Goal: Task Accomplishment & Management: Complete application form

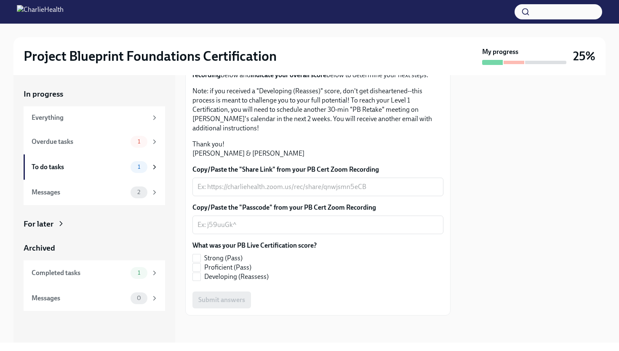
scroll to position [167, 0]
click at [197, 266] on input "Proficient (Pass)" at bounding box center [197, 267] width 8 height 8
checkbox input "true"
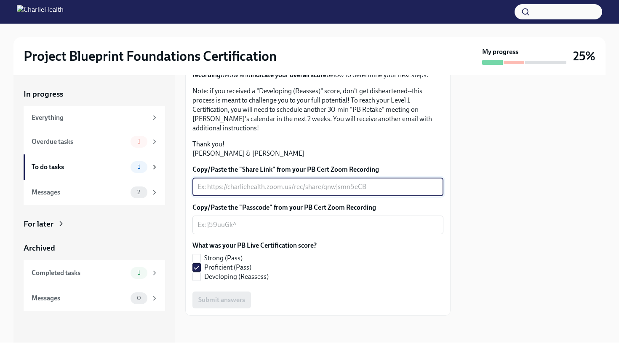
paste textarea "video1972156335.mp4"
type textarea "video1972156335.mp4"
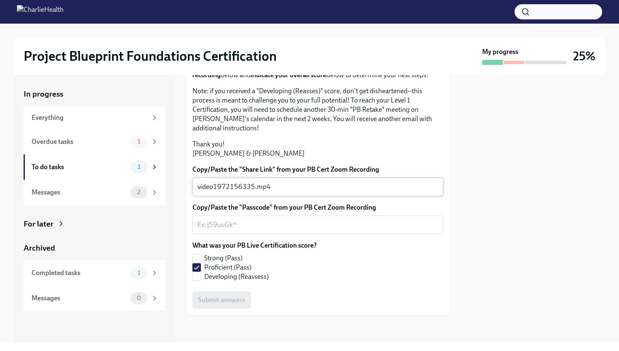
click at [285, 193] on div "video1972156335.mp4 x ​" at bounding box center [318, 186] width 251 height 19
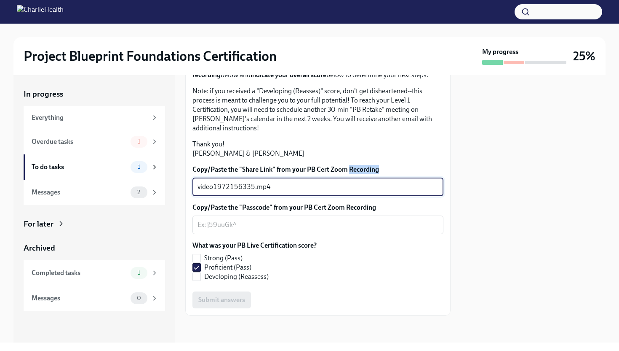
click at [285, 193] on div "video1972156335.mp4 x ​" at bounding box center [318, 186] width 251 height 19
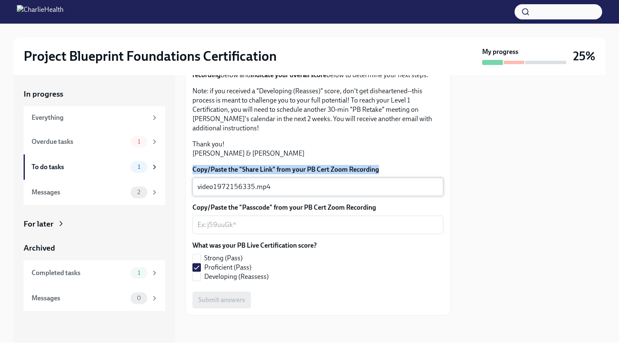
click at [285, 193] on div "video1972156335.mp4 x ​" at bounding box center [318, 186] width 251 height 19
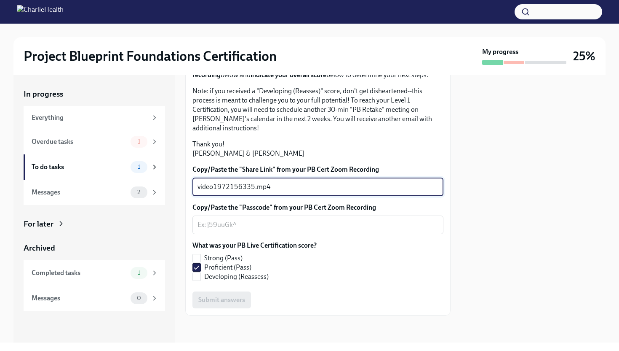
click at [307, 183] on textarea "video1972156335.mp4" at bounding box center [318, 187] width 241 height 10
click at [356, 226] on textarea "Copy/Paste the "Passcode" from your PB Cert Zoom Recording" at bounding box center [318, 225] width 241 height 10
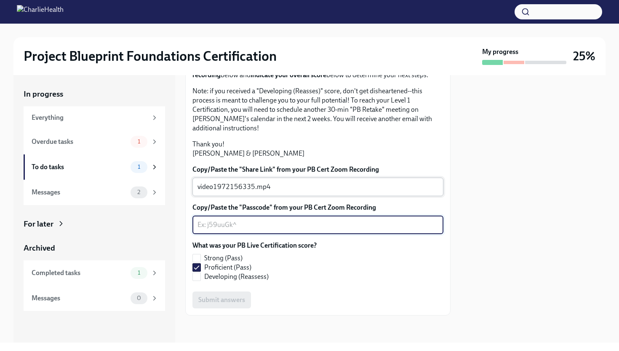
click at [349, 187] on textarea "video1972156335.mp4" at bounding box center [318, 187] width 241 height 10
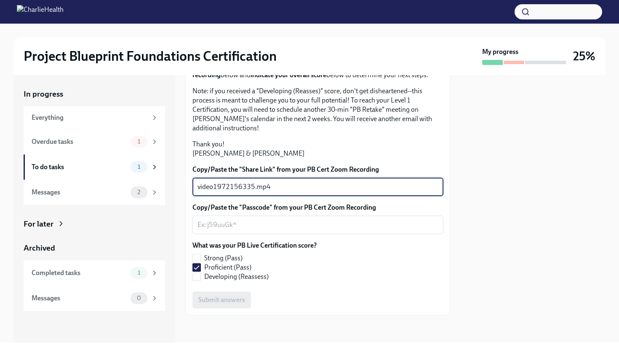
click at [349, 187] on textarea "video1972156335.mp4" at bounding box center [318, 187] width 241 height 10
click at [355, 192] on textarea "Copy/Paste the "Share Link" from your PB Cert Zoom Recording" at bounding box center [318, 187] width 241 height 10
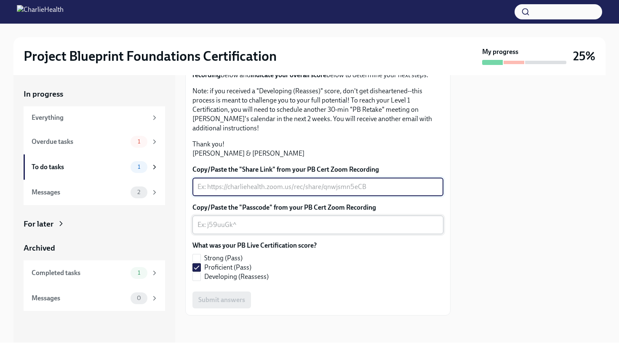
click at [255, 222] on textarea "Copy/Paste the "Passcode" from your PB Cert Zoom Recording" at bounding box center [318, 225] width 241 height 10
click at [262, 187] on textarea "Copy/Paste the "Share Link" from your PB Cert Zoom Recording" at bounding box center [318, 187] width 241 height 10
click at [282, 226] on div "x ​" at bounding box center [318, 224] width 251 height 19
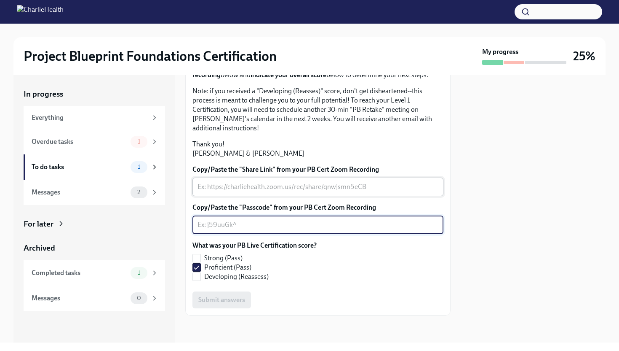
click at [276, 190] on textarea "Copy/Paste the "Share Link" from your PB Cert Zoom Recording" at bounding box center [318, 187] width 241 height 10
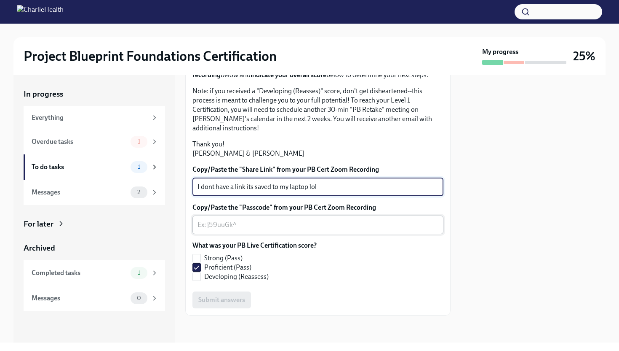
type textarea "I dont have a link its saved to my laptop lol"
click at [246, 229] on textarea "Copy/Paste the "Passcode" from your PB Cert Zoom Recording" at bounding box center [318, 225] width 241 height 10
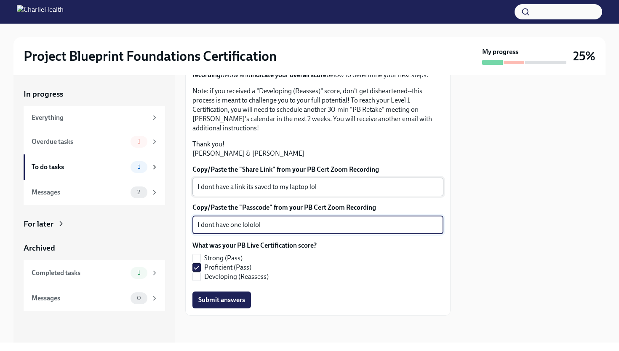
type textarea "I dont have one lololol"
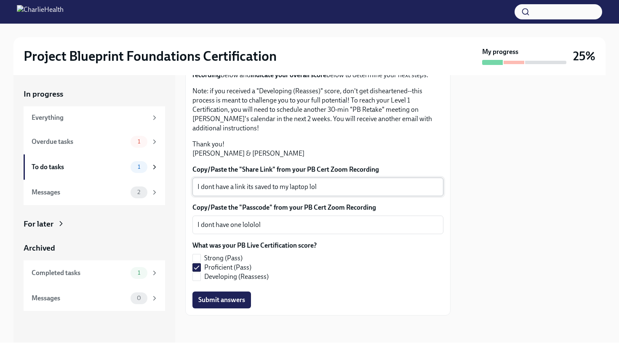
click at [349, 196] on div "I dont have a link its saved to my laptop lol x ​" at bounding box center [318, 186] width 251 height 19
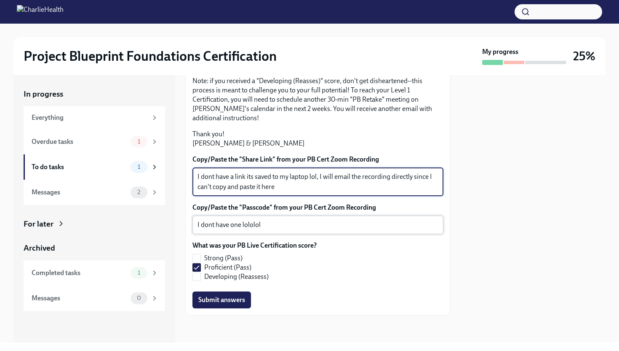
type textarea "I dont have a link its saved to my laptop lol, I will email the recording direc…"
click at [318, 230] on textarea "I dont have one lololol" at bounding box center [318, 225] width 241 height 10
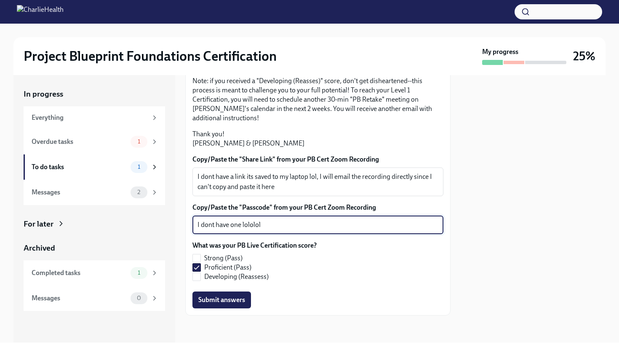
scroll to position [177, 0]
click at [280, 225] on textarea "I dont have one lololol" at bounding box center [318, 225] width 241 height 10
type textarea "I dont have one haha"
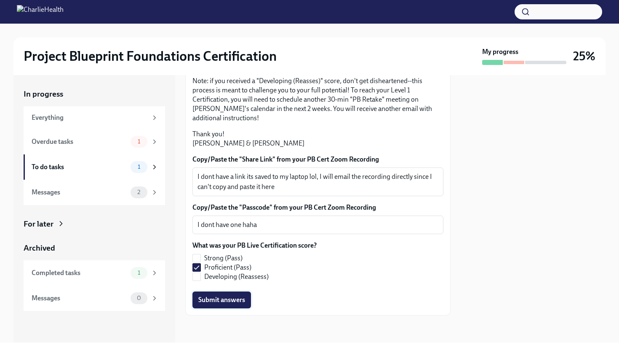
click at [216, 303] on span "Submit answers" at bounding box center [221, 299] width 47 height 8
